Goal: Find specific page/section: Find specific page/section

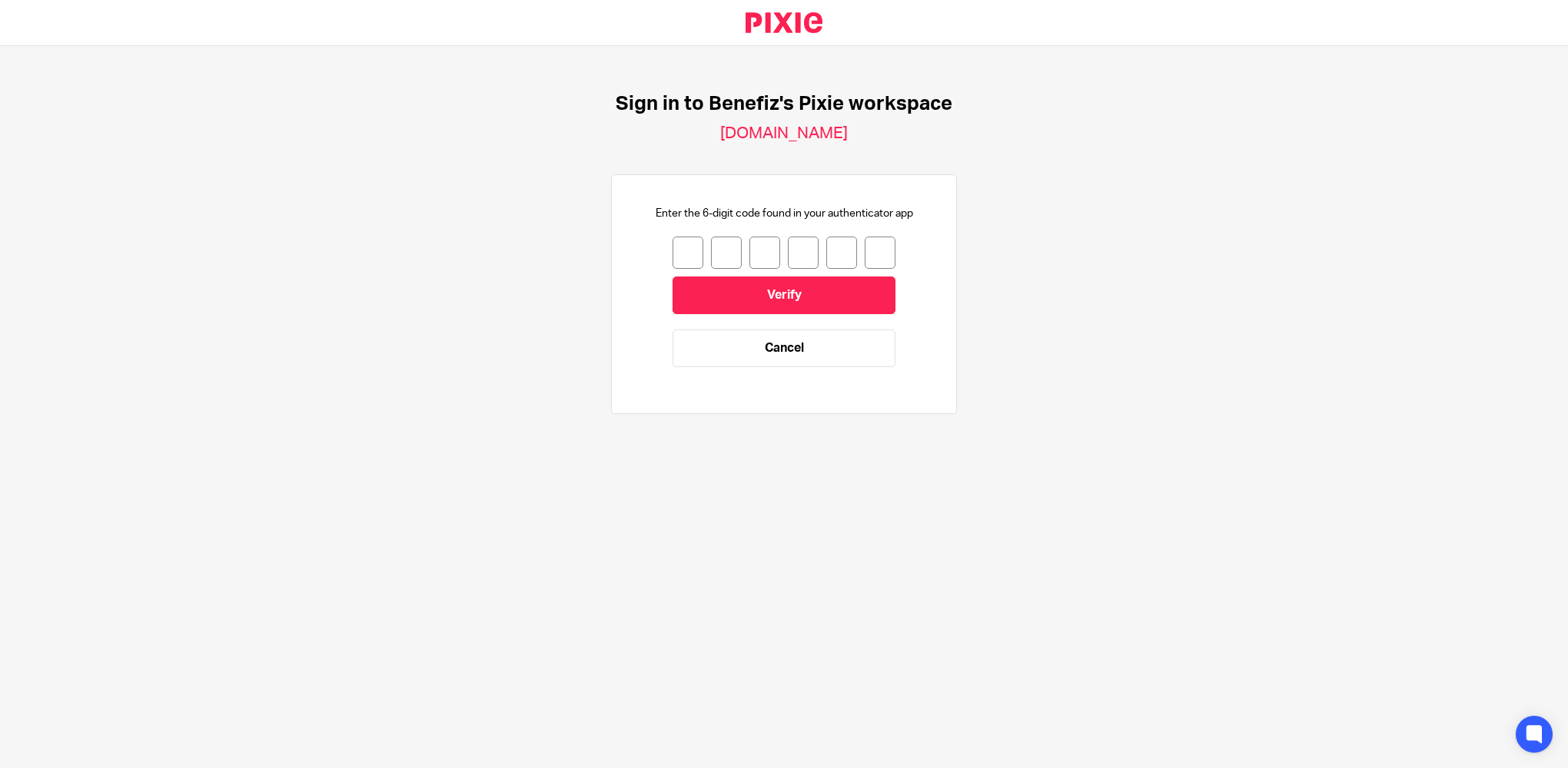
click at [677, 248] on input "number" at bounding box center [687, 252] width 31 height 32
type input "1"
type input "8"
type input "3"
type input "8"
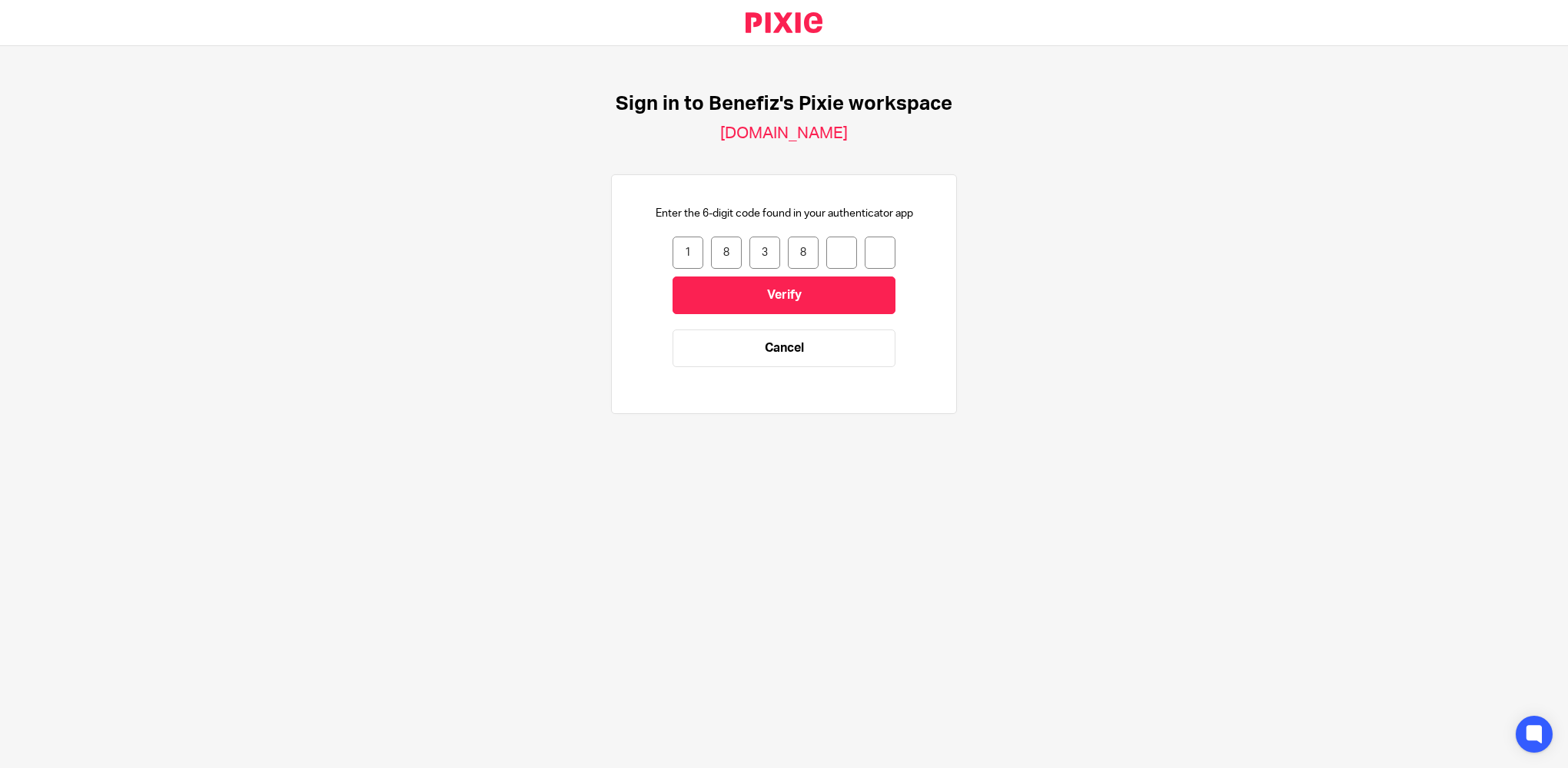
type input "3"
type input "1"
click at [726, 298] on input "Verify" at bounding box center [784, 295] width 223 height 38
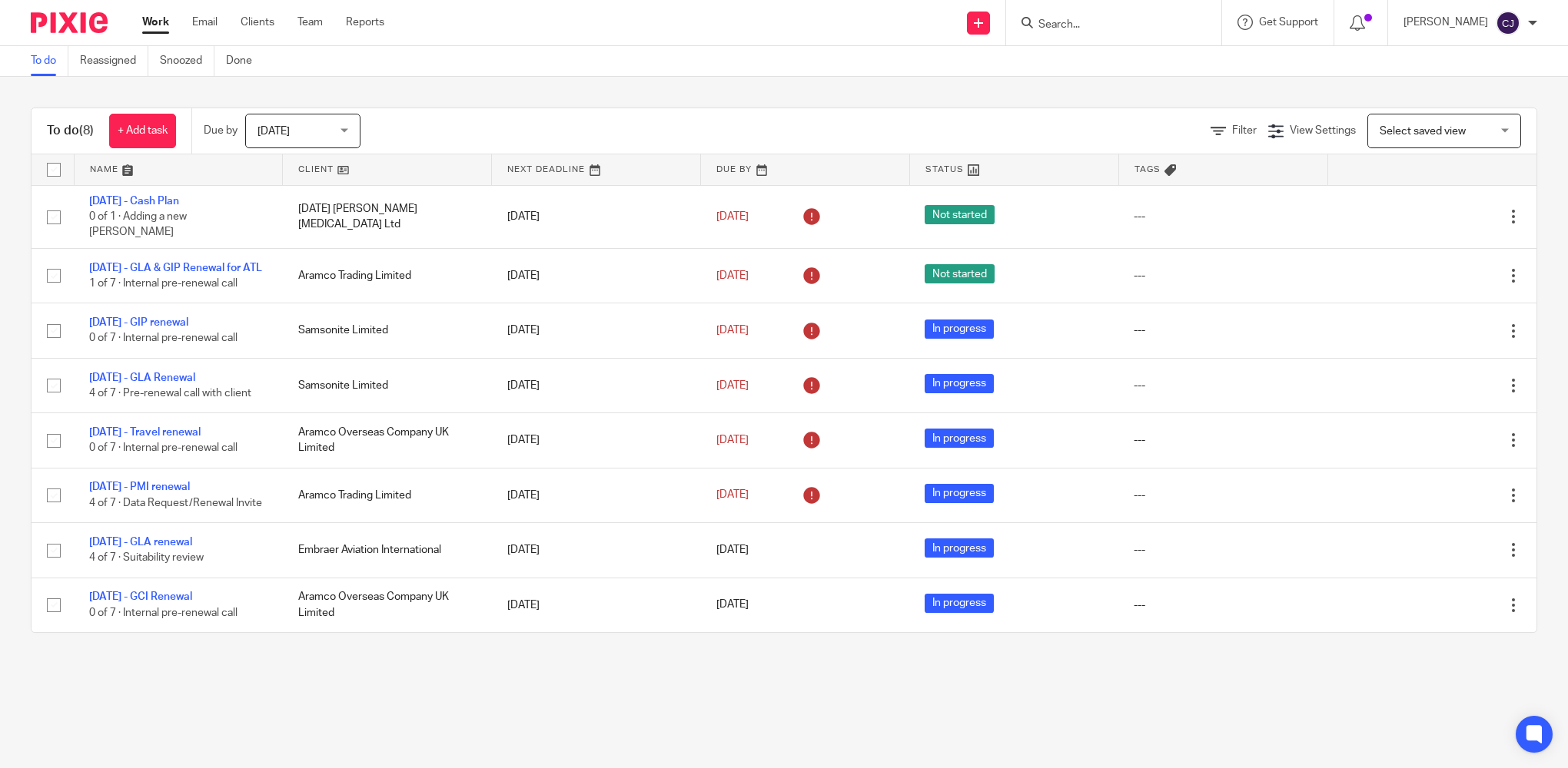
click at [1097, 9] on div at bounding box center [1113, 23] width 215 height 45
click at [1079, 39] on div at bounding box center [1113, 23] width 215 height 45
click at [1062, 27] on input "Search" at bounding box center [1106, 25] width 138 height 13
type input "safestore"
click button "submit" at bounding box center [0, 0] width 0 height 0
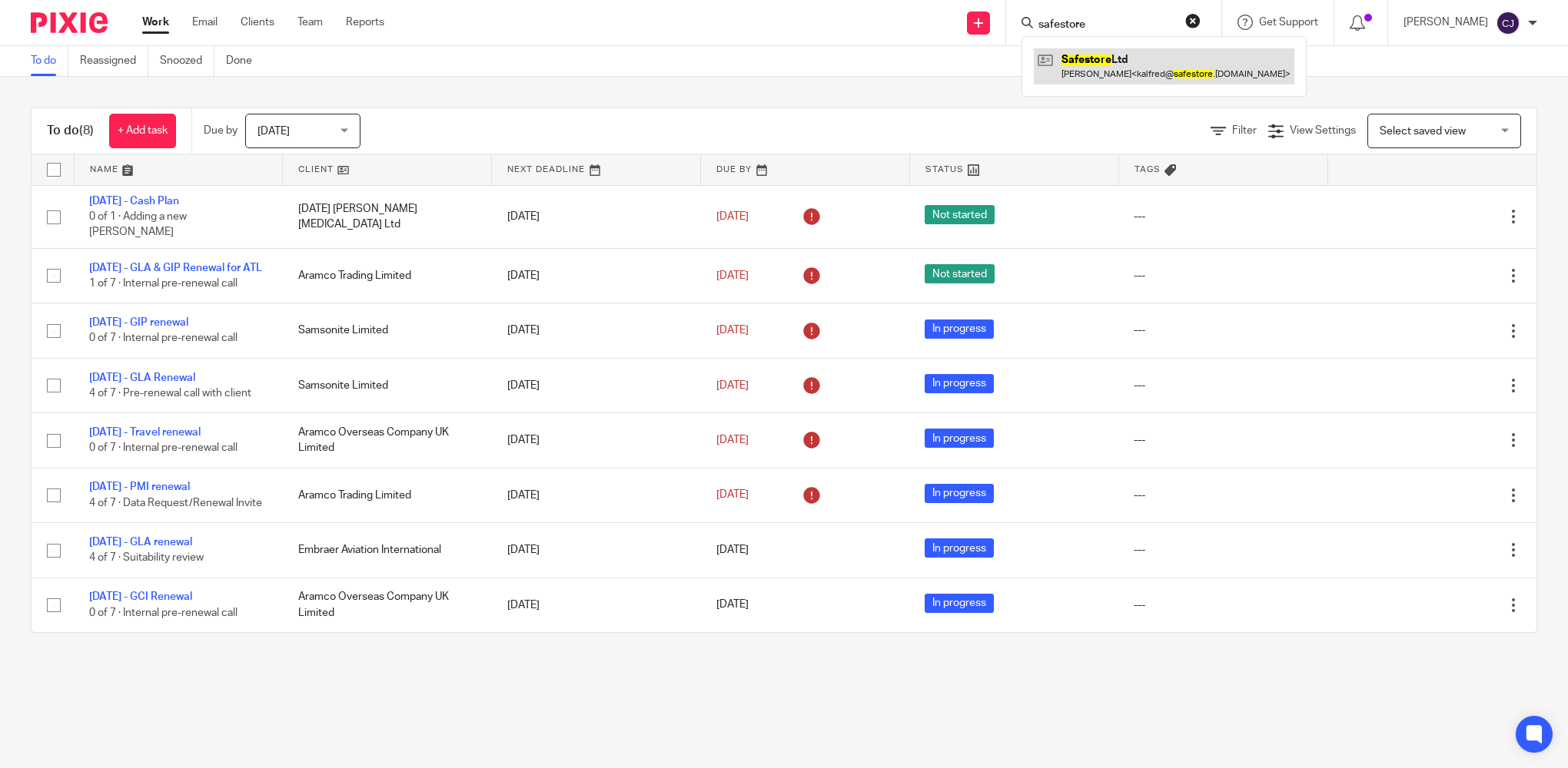
click at [1164, 65] on link at bounding box center [1164, 66] width 261 height 35
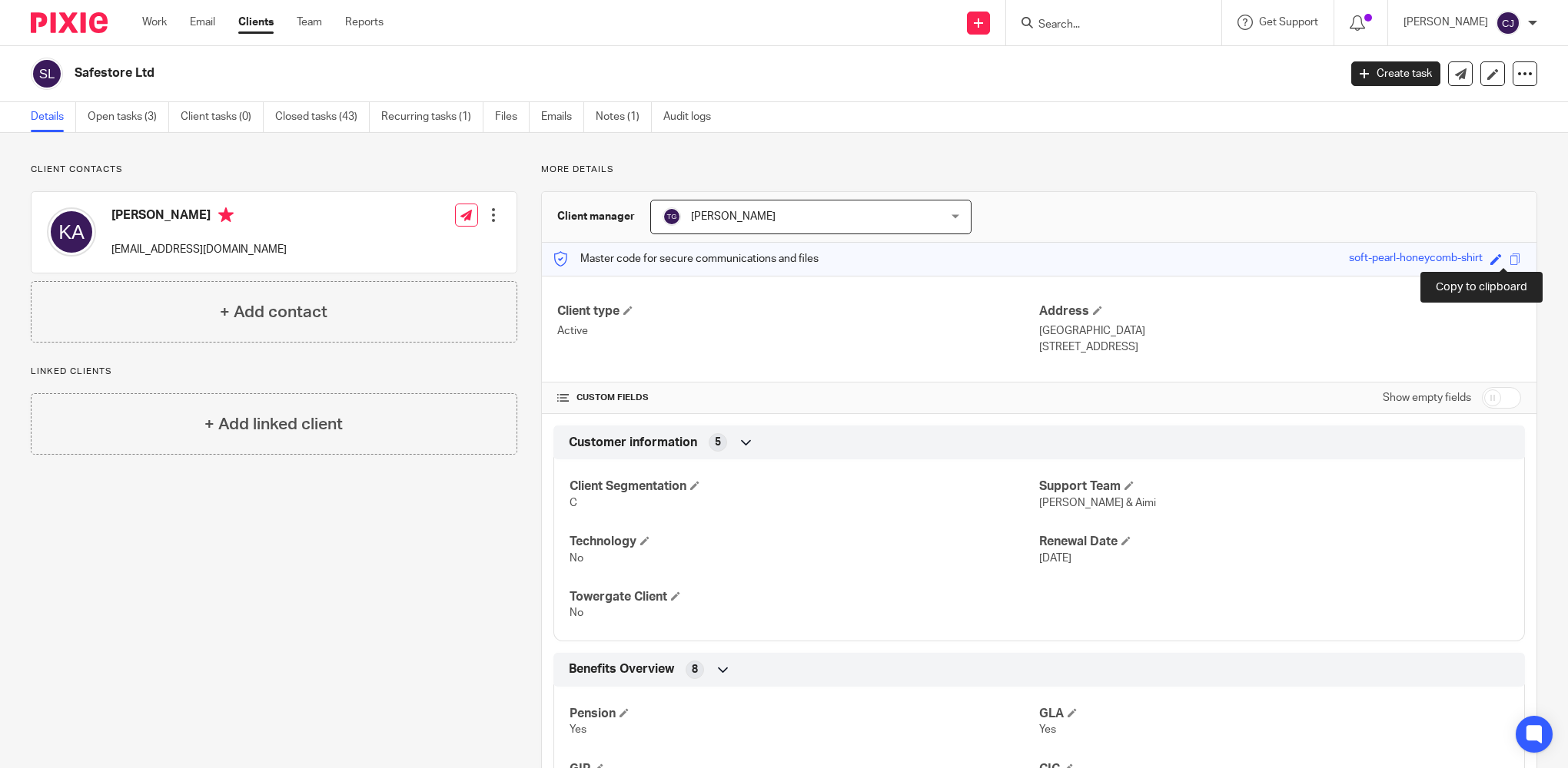
click at [1509, 257] on span at bounding box center [1515, 259] width 12 height 12
